Goal: Information Seeking & Learning: Understand process/instructions

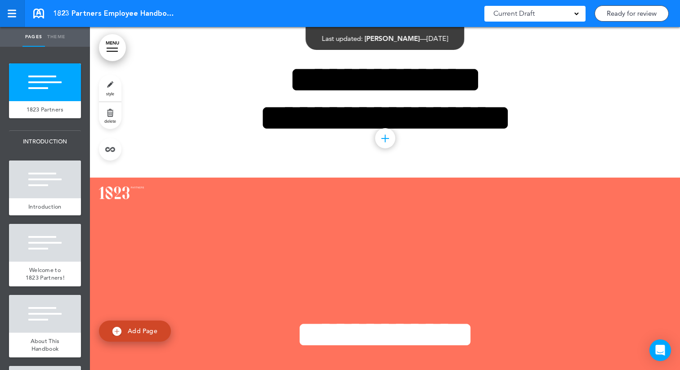
click at [9, 19] on link at bounding box center [12, 13] width 25 height 27
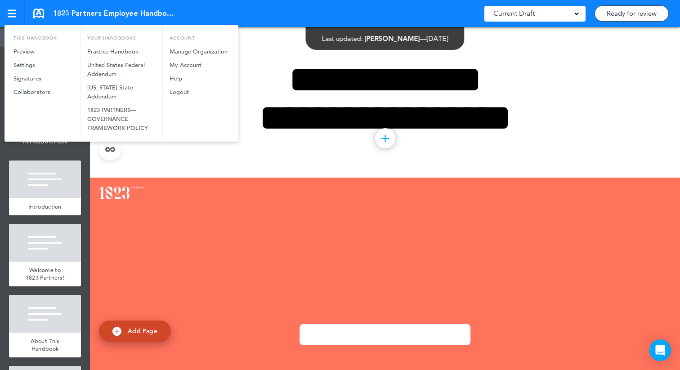
click at [230, 7] on div at bounding box center [340, 185] width 680 height 370
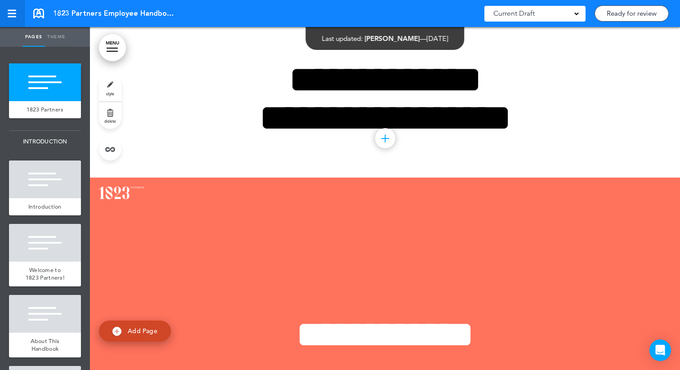
click at [12, 16] on div at bounding box center [12, 16] width 9 height 1
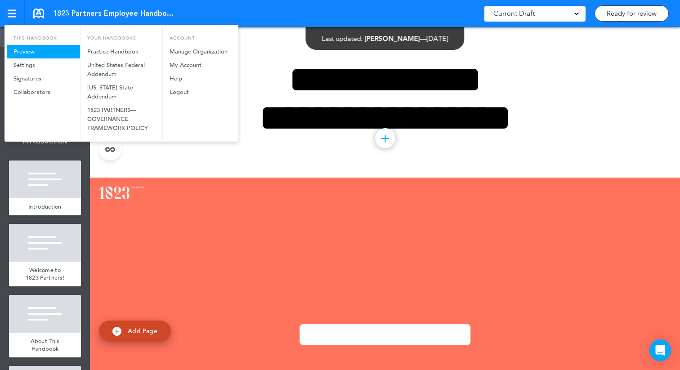
click at [43, 47] on link "Preview" at bounding box center [43, 51] width 73 height 13
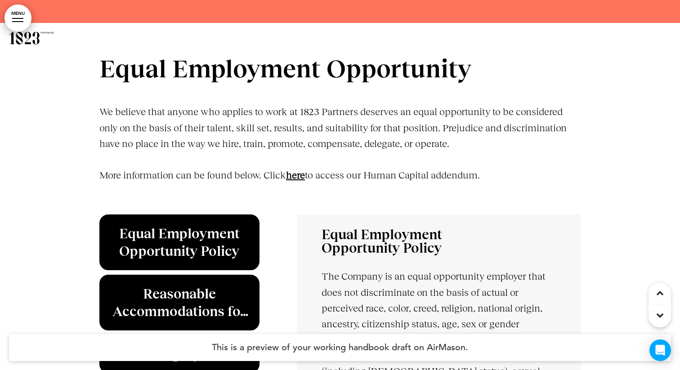
scroll to position [2486, 0]
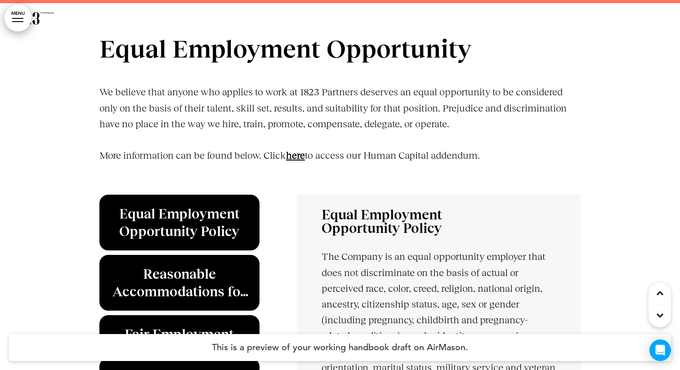
click at [300, 158] on link "﻿here" at bounding box center [295, 155] width 19 height 11
click at [335, 110] on p "We believe that anyone who applies to work at 1823 Partners deserves an equal o…" at bounding box center [339, 108] width 481 height 48
click at [298, 156] on link "﻿here" at bounding box center [295, 155] width 19 height 11
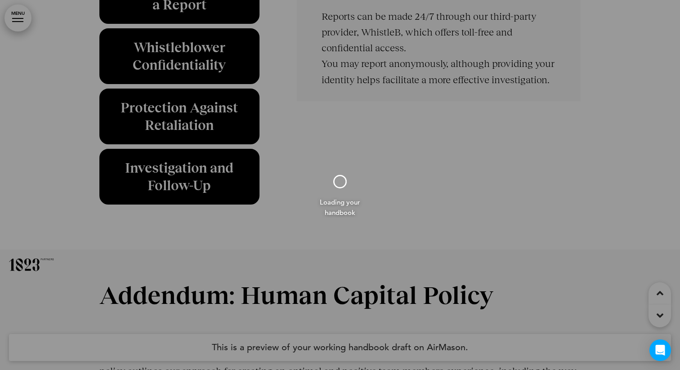
scroll to position [25199, 0]
